Goal: Information Seeking & Learning: Learn about a topic

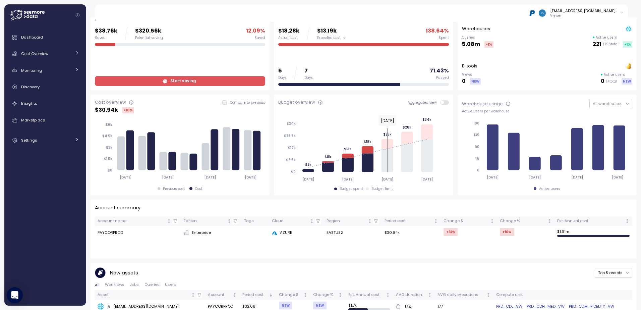
scroll to position [34, 0]
click at [42, 52] on span "Cost Overview" at bounding box center [34, 53] width 27 height 5
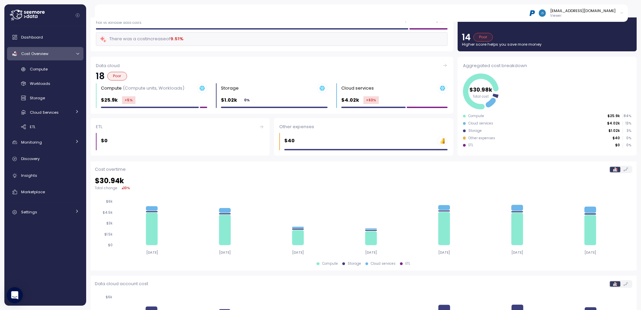
scroll to position [34, 0]
click at [41, 69] on span "Compute" at bounding box center [39, 68] width 18 height 5
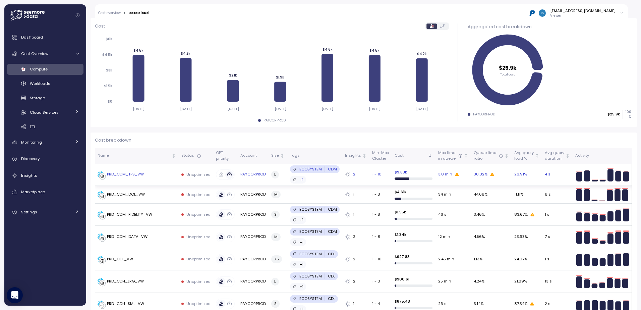
scroll to position [34, 0]
